Goal: Information Seeking & Learning: Find specific fact

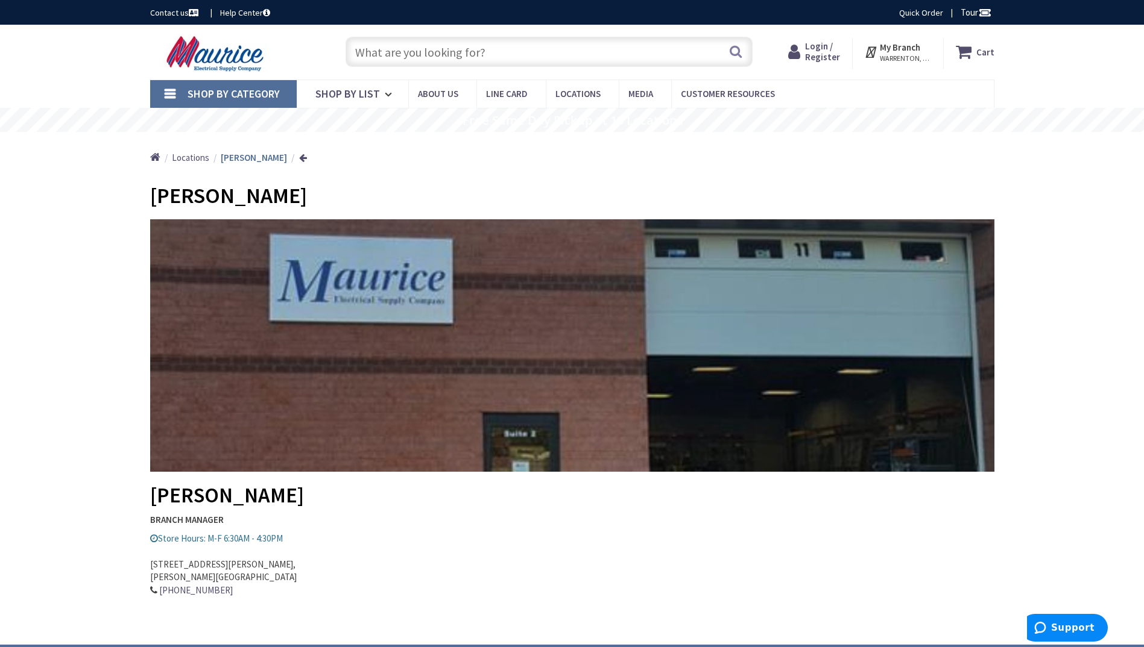
click at [376, 53] on input "text" at bounding box center [548, 52] width 407 height 30
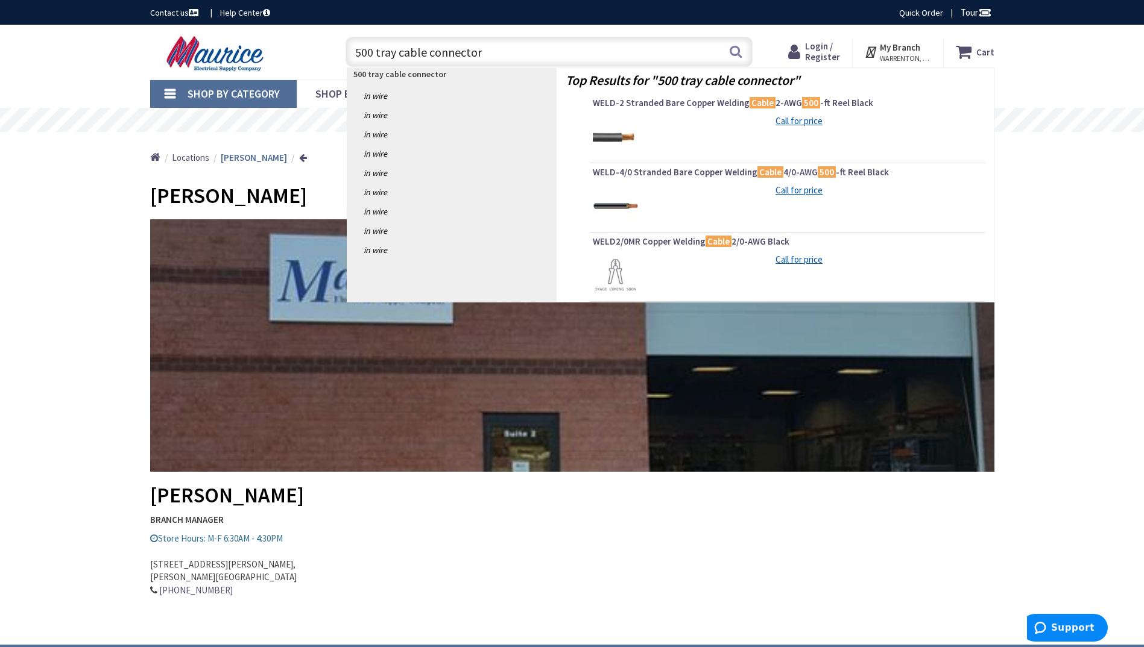
type input "500 tray cable connectors"
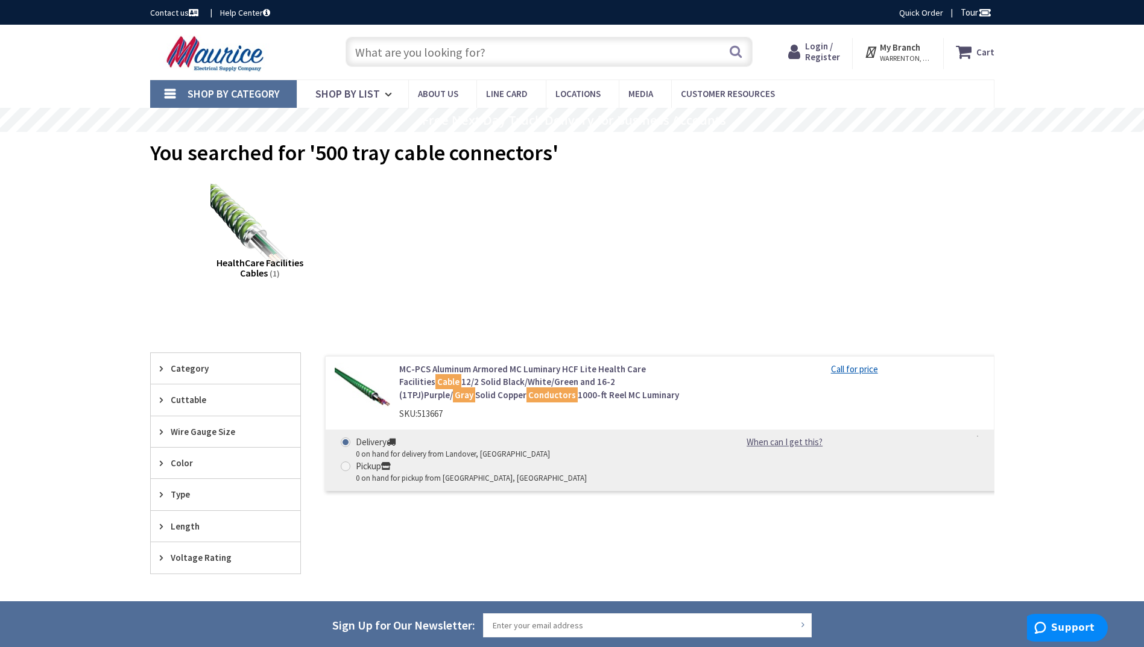
click at [490, 52] on input "text" at bounding box center [548, 52] width 407 height 30
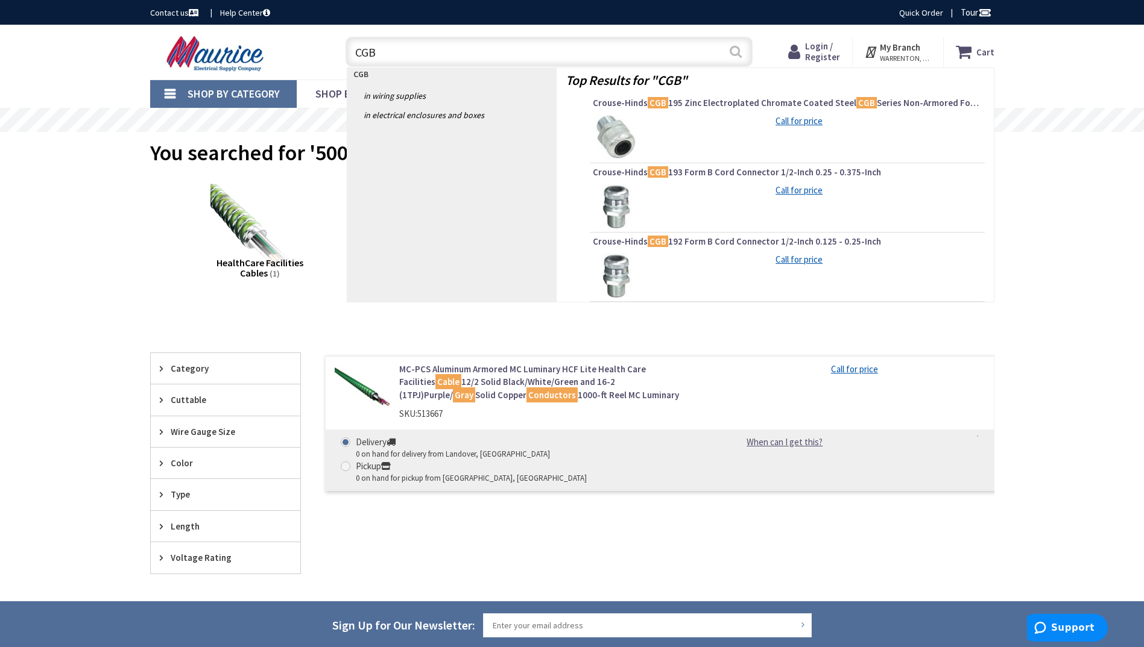
type input "CGB"
click at [735, 51] on button "Search" at bounding box center [736, 51] width 16 height 27
